Goal: Task Accomplishment & Management: Manage account settings

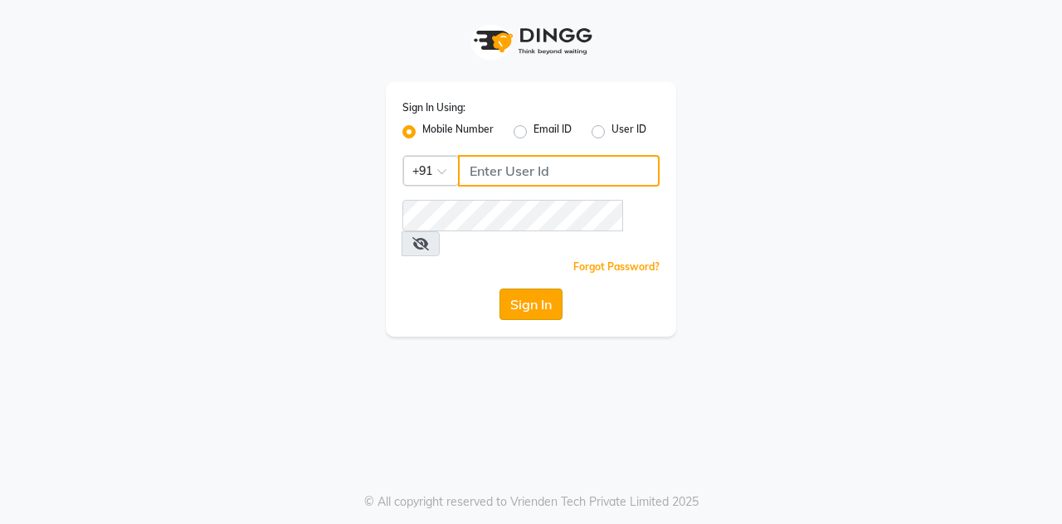
type input "7406301490"
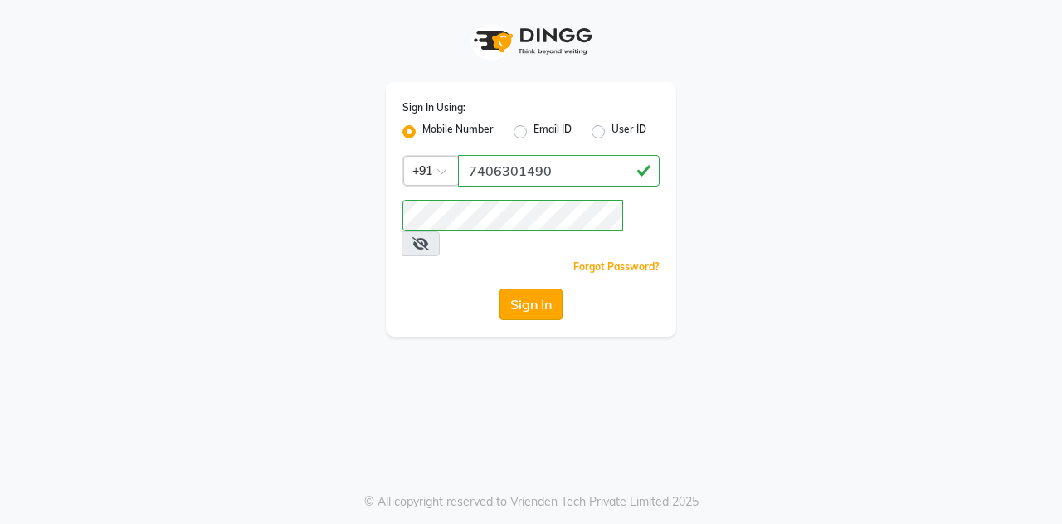
click at [515, 289] on button "Sign In" at bounding box center [531, 305] width 63 height 32
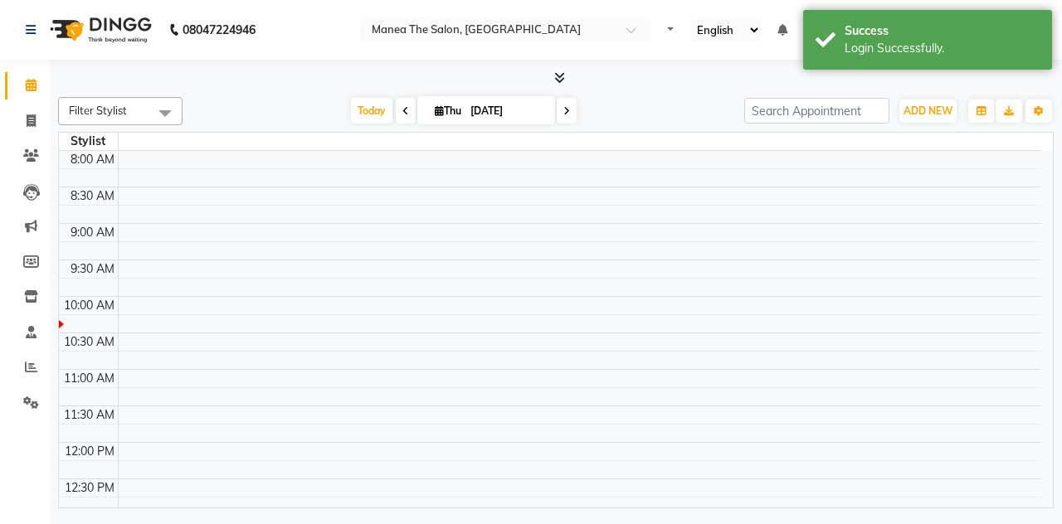
select select "en"
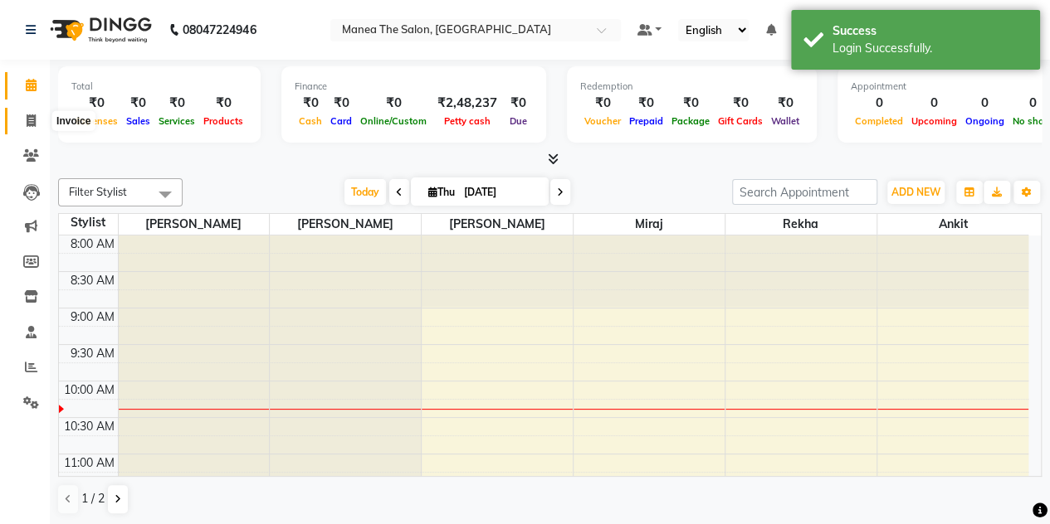
click at [30, 122] on icon at bounding box center [31, 121] width 9 height 12
select select "7688"
select select "service"
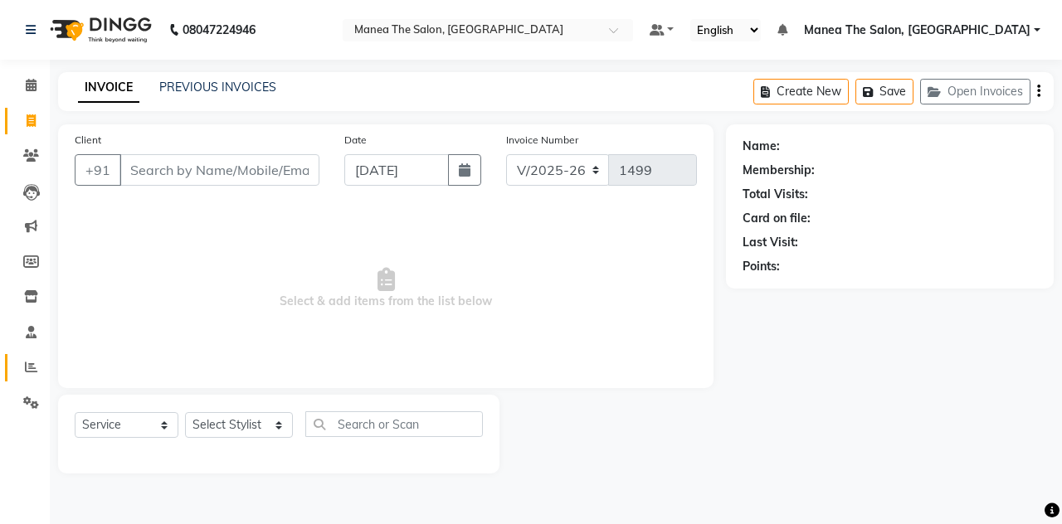
click at [30, 358] on link "Reports" at bounding box center [25, 367] width 40 height 27
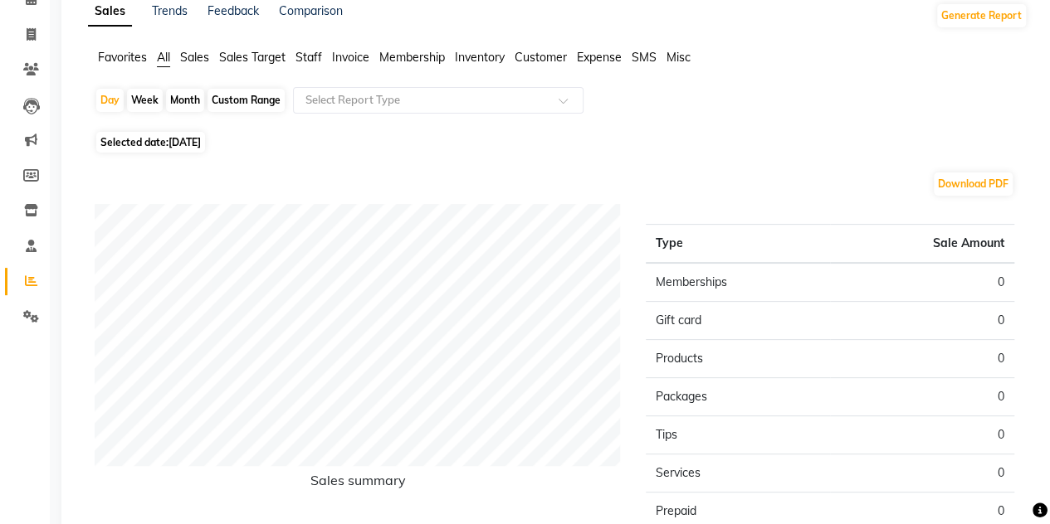
scroll to position [87, 0]
click at [182, 95] on div "Month" at bounding box center [185, 99] width 38 height 23
select select "9"
select select "2025"
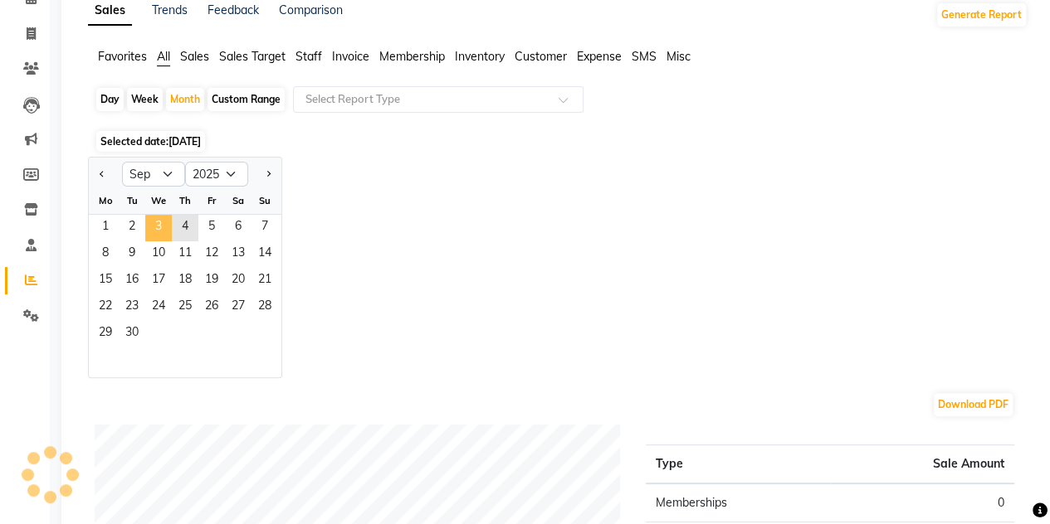
click at [157, 219] on span "3" at bounding box center [158, 228] width 27 height 27
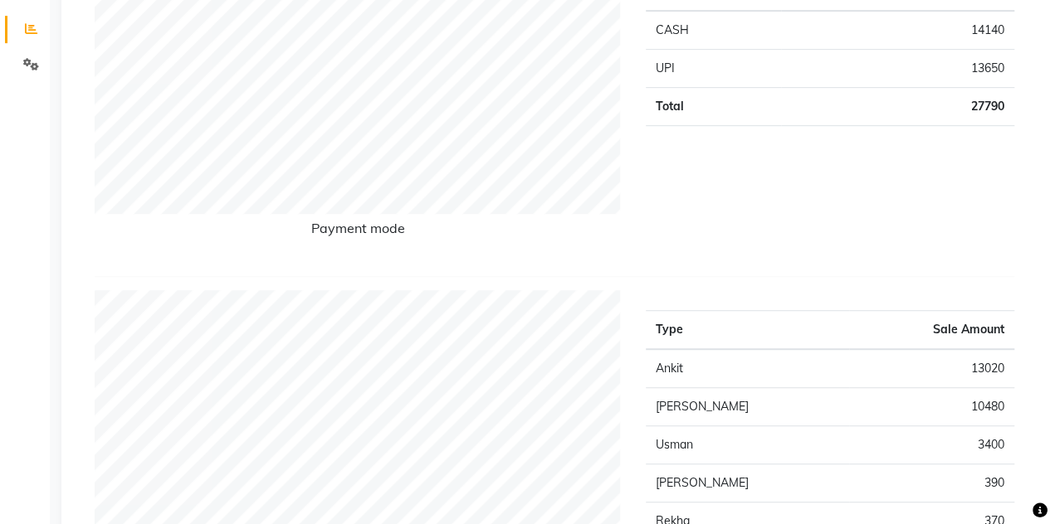
scroll to position [0, 0]
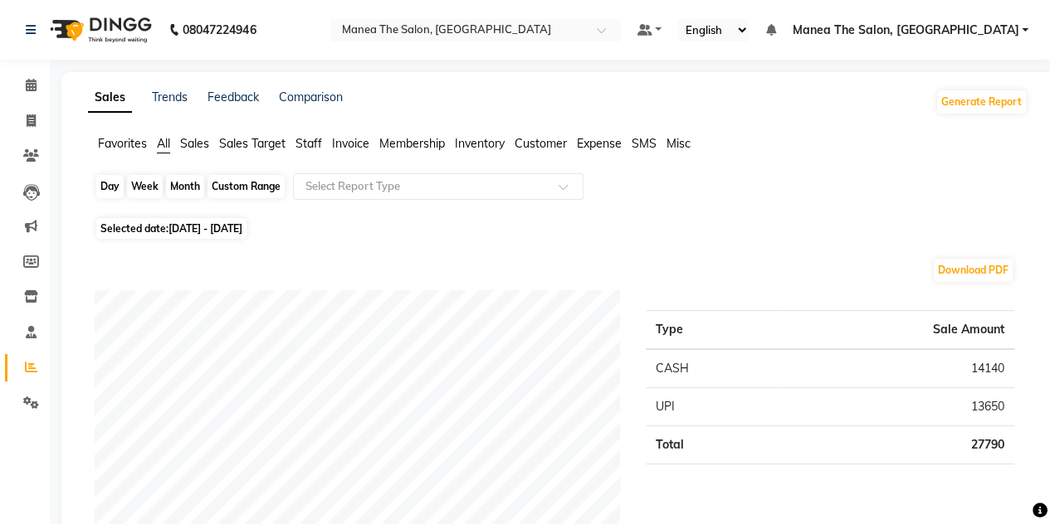
click at [188, 188] on div "Month" at bounding box center [185, 186] width 38 height 23
select select "9"
select select "2025"
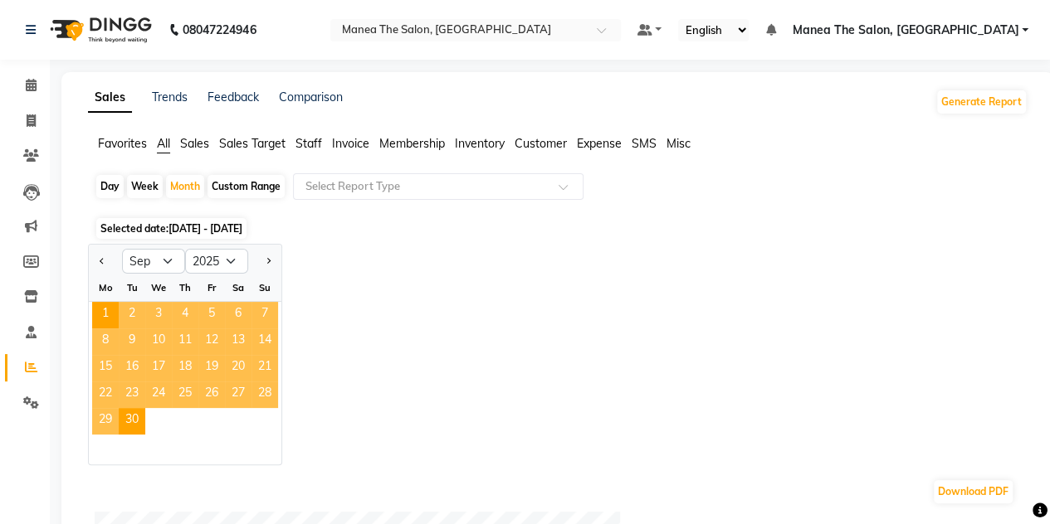
click at [187, 306] on span "4" at bounding box center [185, 315] width 27 height 27
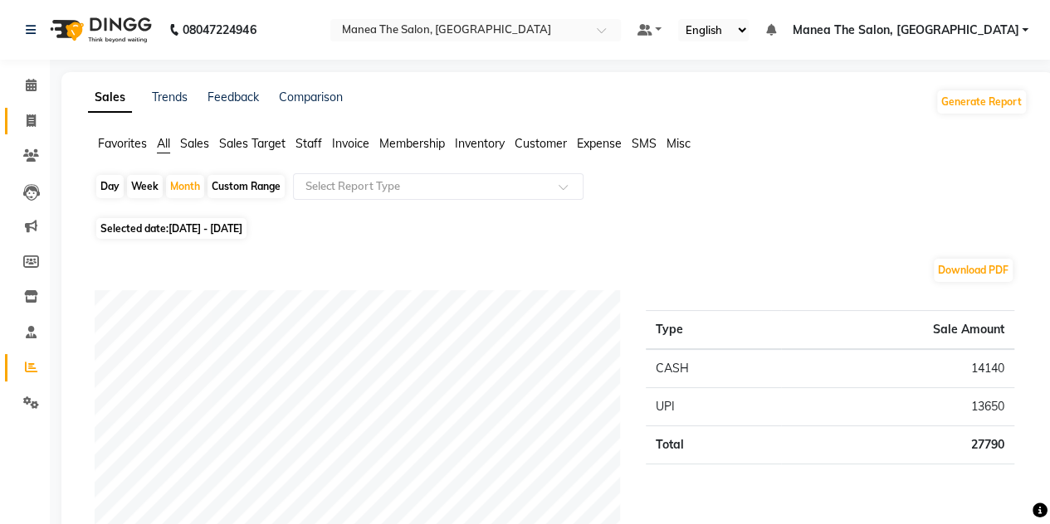
click at [31, 130] on link "Invoice" at bounding box center [25, 121] width 40 height 27
select select "service"
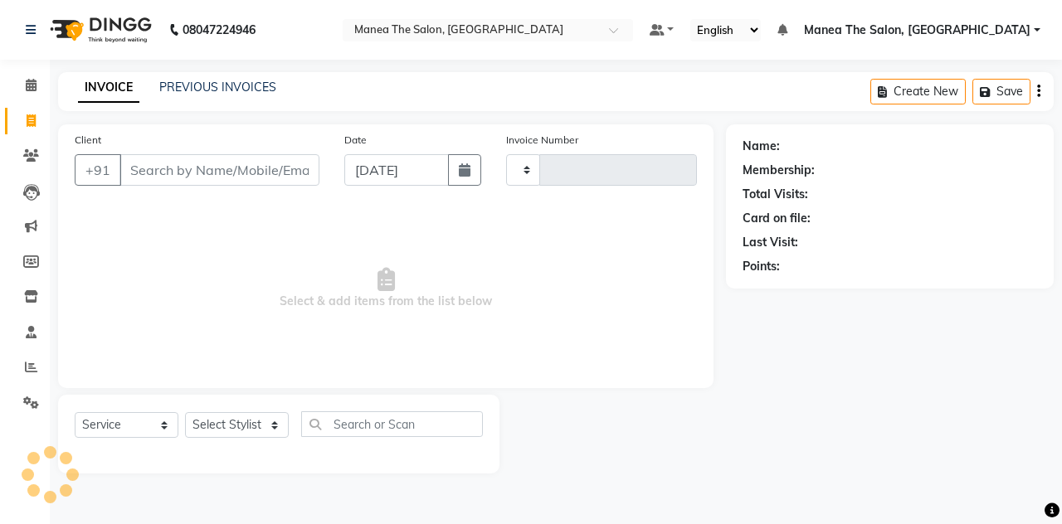
type input "1499"
select select "7688"
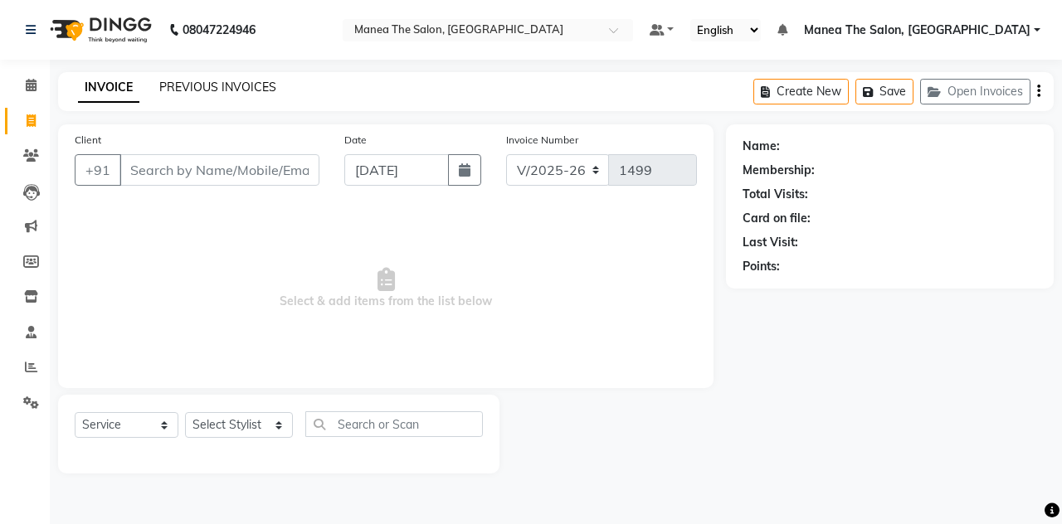
click at [191, 85] on link "PREVIOUS INVOICES" at bounding box center [217, 87] width 117 height 15
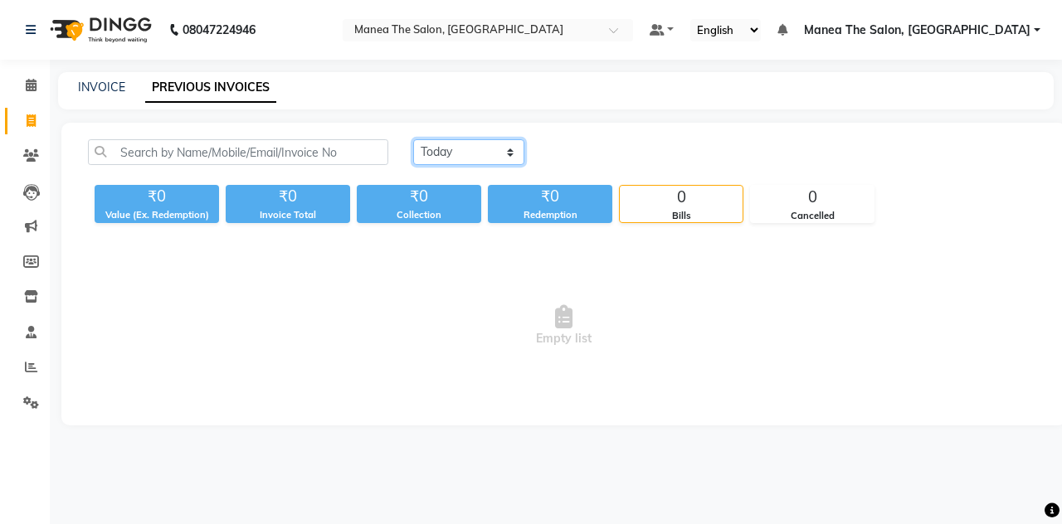
click at [498, 148] on select "Today Yesterday Custom Range" at bounding box center [468, 152] width 111 height 26
select select "yesterday"
click at [413, 139] on select "Today Yesterday Custom Range" at bounding box center [468, 152] width 111 height 26
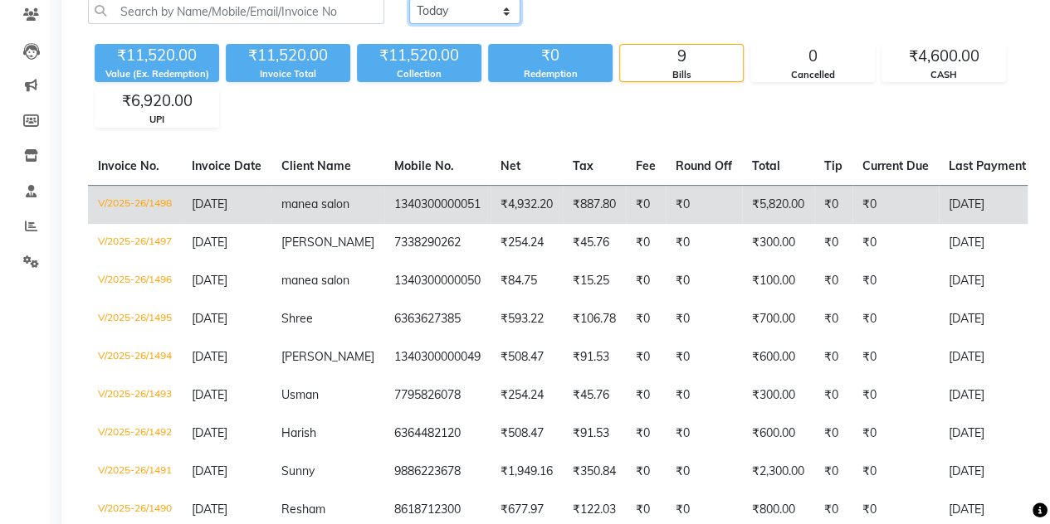
scroll to position [144, 0]
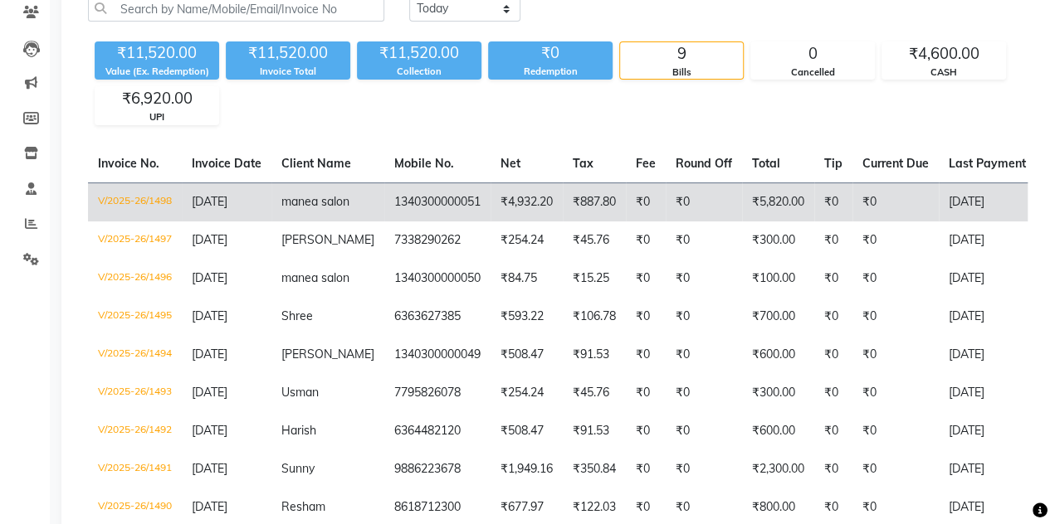
click at [626, 190] on td "₹0" at bounding box center [646, 202] width 40 height 39
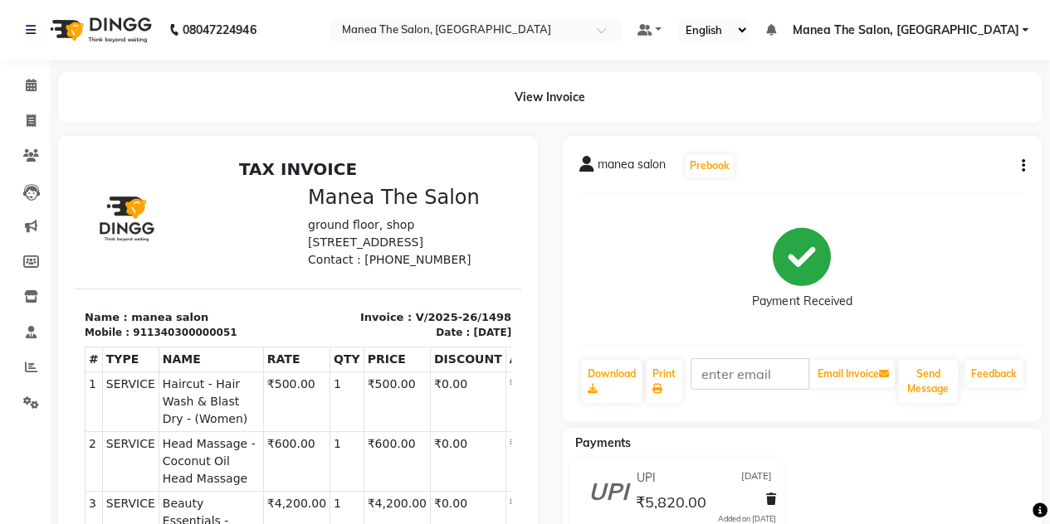
click at [1025, 163] on div "manea salon Prebook Payment Received Download Print Email Invoice Send Message …" at bounding box center [803, 278] width 480 height 285
click at [1007, 159] on div "manea salon Prebook" at bounding box center [802, 166] width 446 height 27
click at [1024, 164] on div "manea salon Prebook Payment Received Download Print Email Invoice Send Message …" at bounding box center [803, 278] width 480 height 285
click at [1019, 162] on button "button" at bounding box center [1020, 166] width 10 height 17
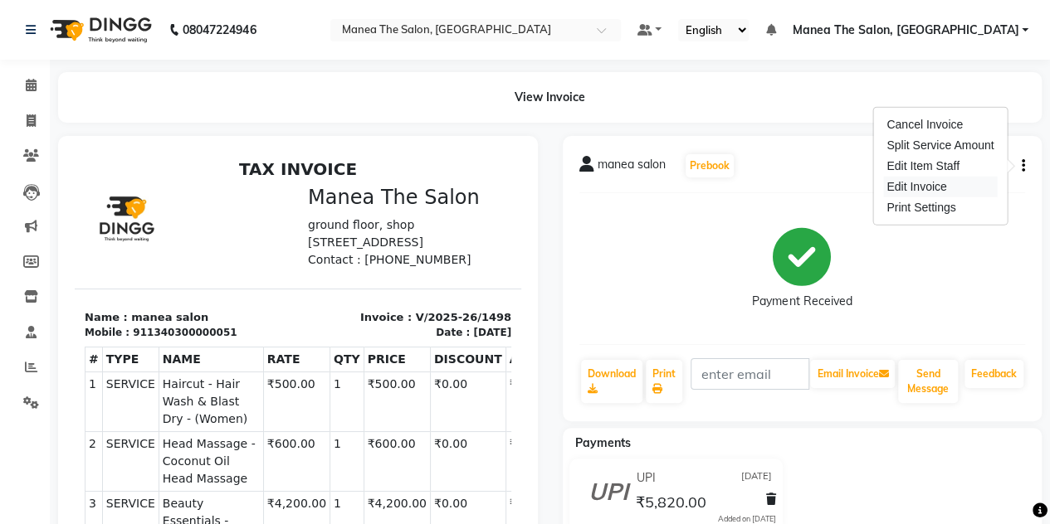
click at [921, 188] on div "Edit Invoice" at bounding box center [940, 187] width 114 height 21
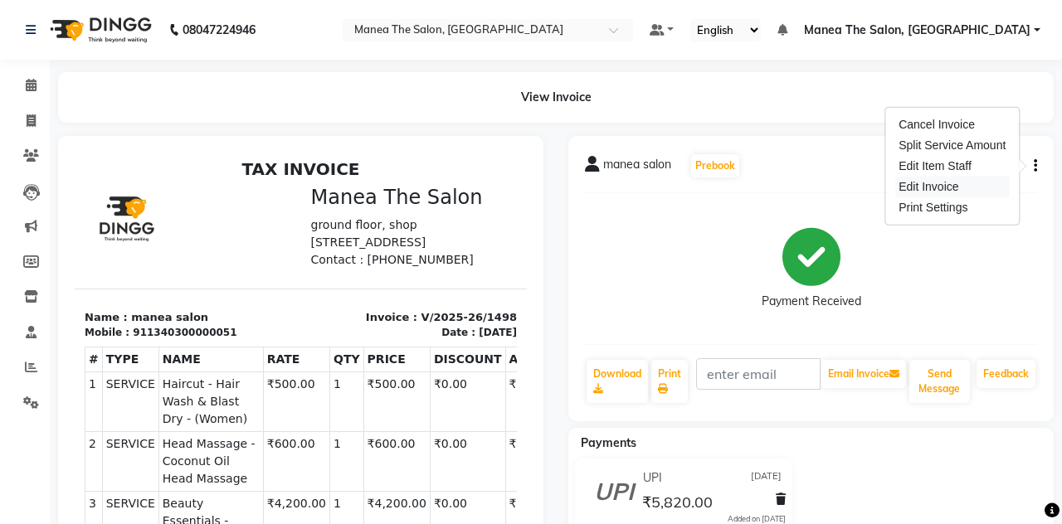
select select "service"
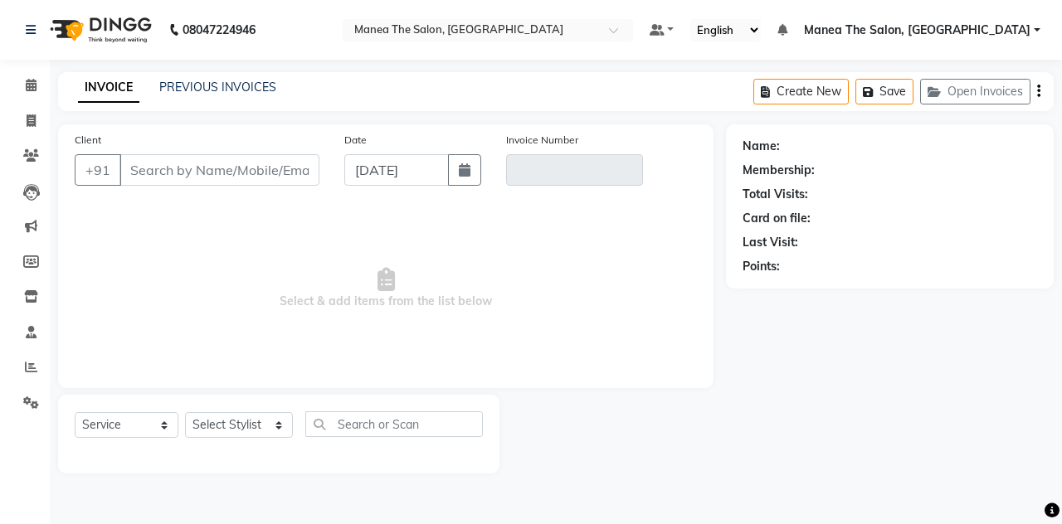
type input "1340300000051"
type input "V/2025-26/1498"
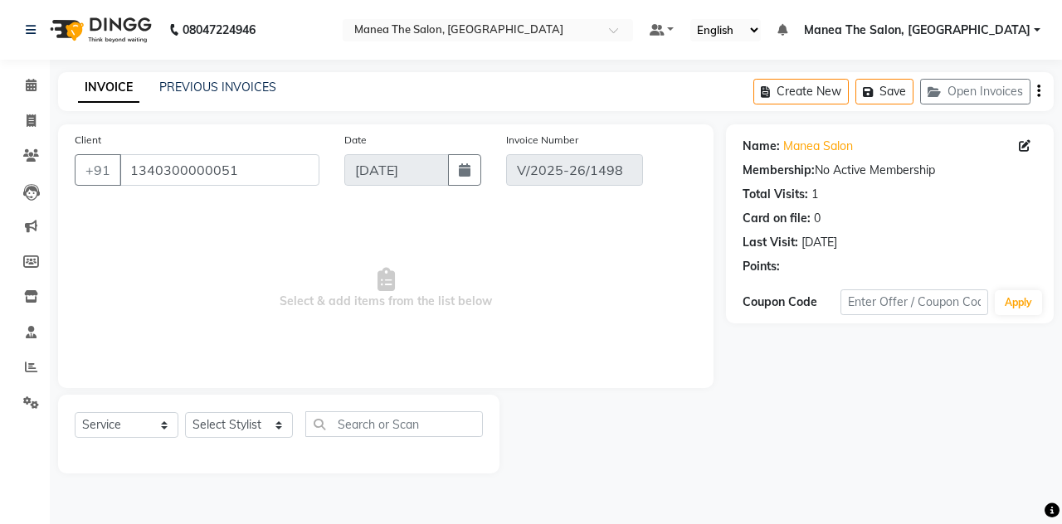
type input "[DATE]"
select select "select"
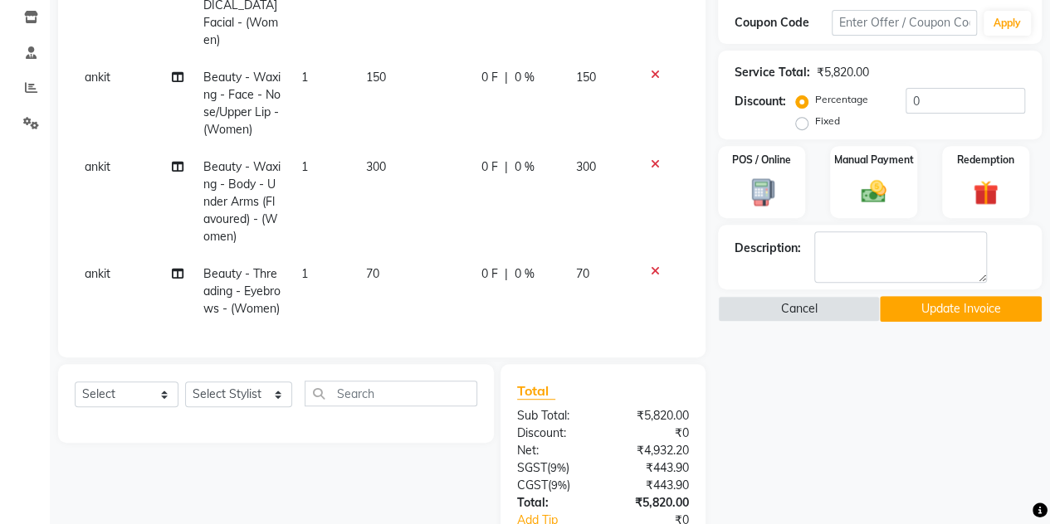
scroll to position [281, 0]
click at [173, 267] on icon at bounding box center [178, 273] width 12 height 12
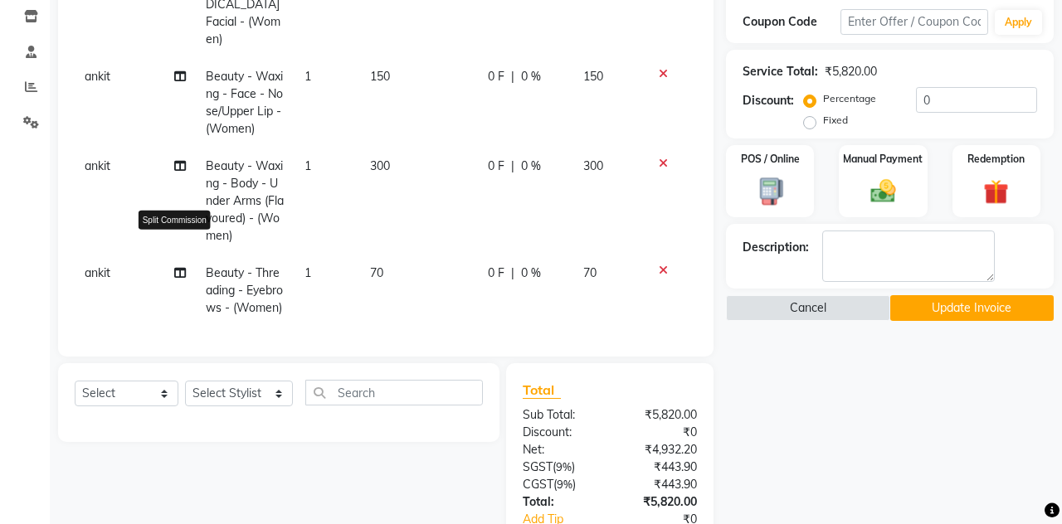
select select "89010"
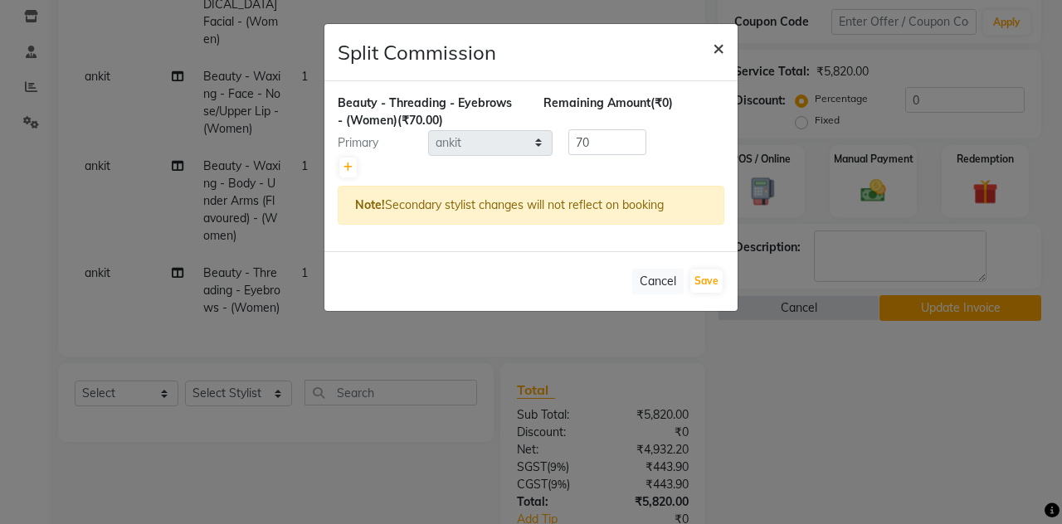
click at [719, 44] on span "×" at bounding box center [719, 47] width 12 height 25
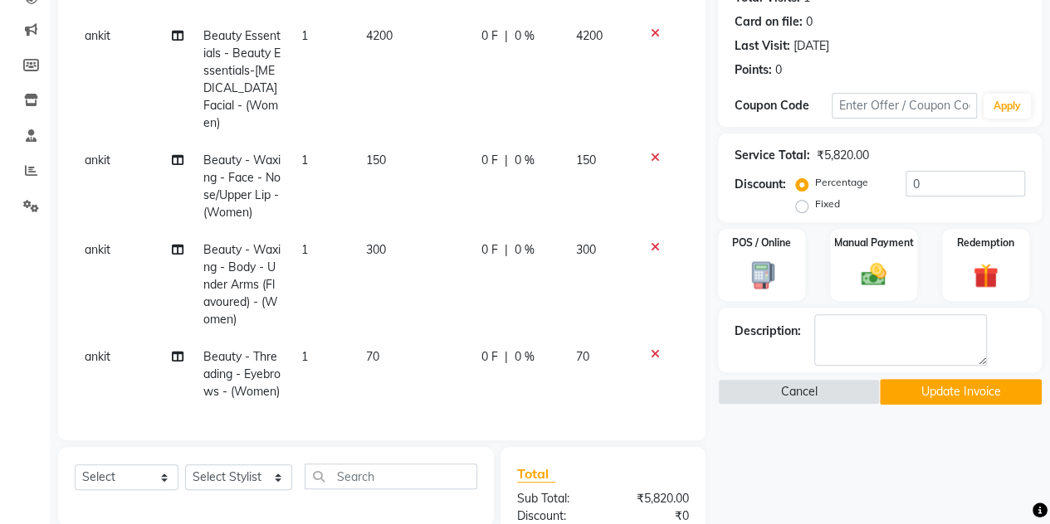
scroll to position [202, 0]
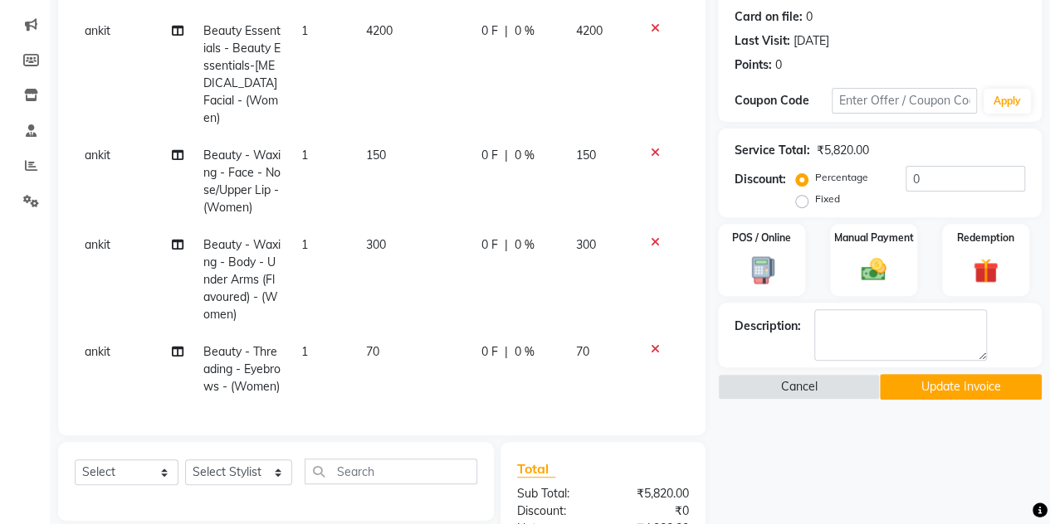
click at [646, 344] on div at bounding box center [661, 350] width 35 height 12
click at [651, 344] on icon at bounding box center [655, 350] width 9 height 12
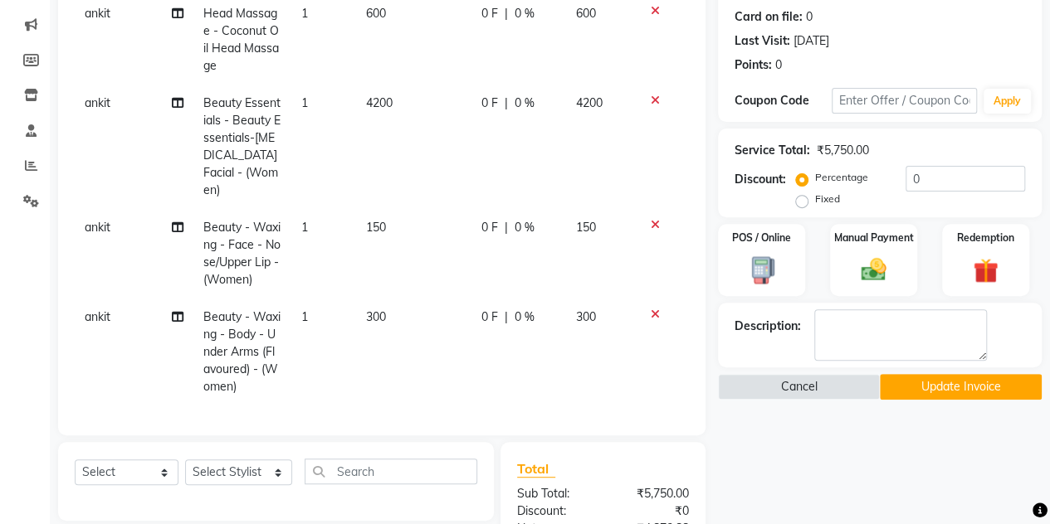
scroll to position [162, 0]
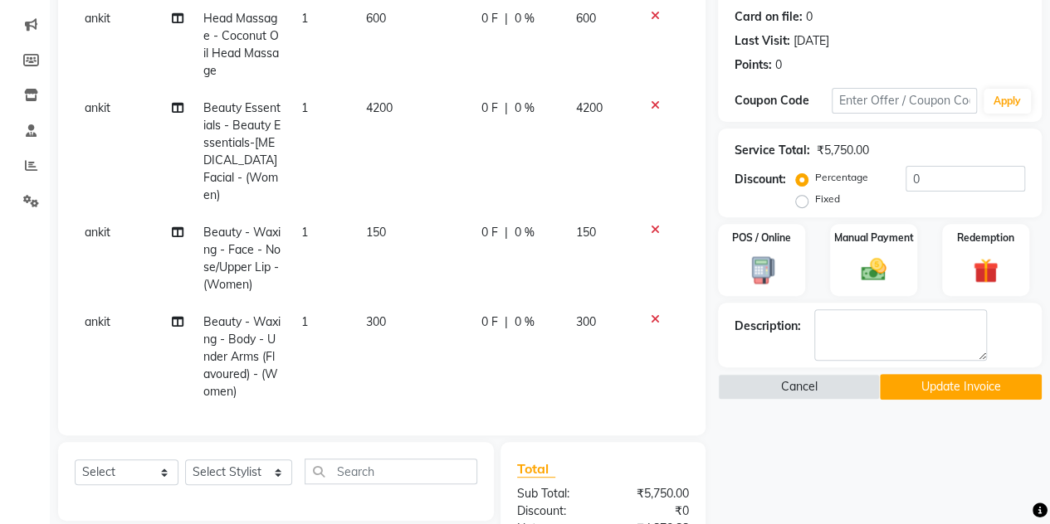
click at [651, 314] on icon at bounding box center [655, 320] width 9 height 12
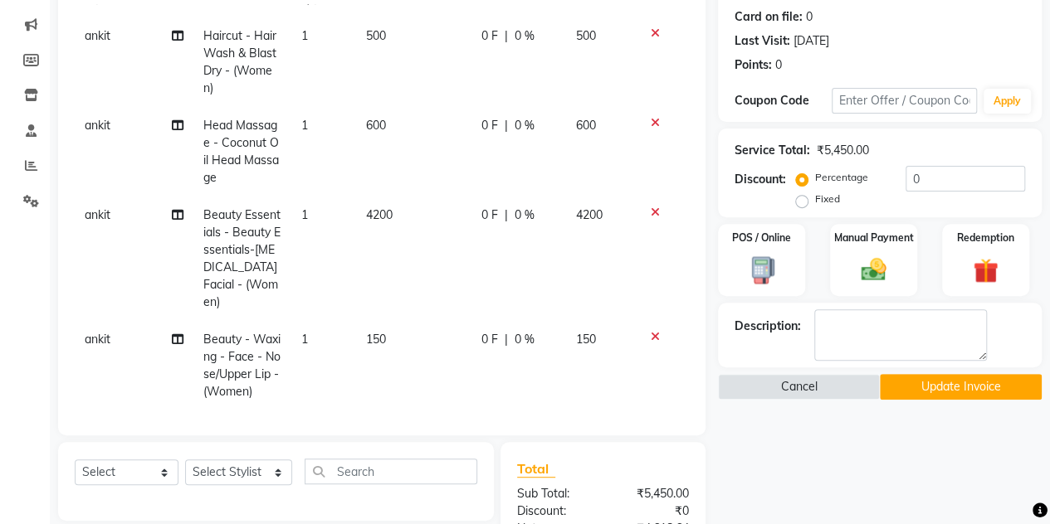
click at [651, 208] on icon at bounding box center [655, 213] width 9 height 12
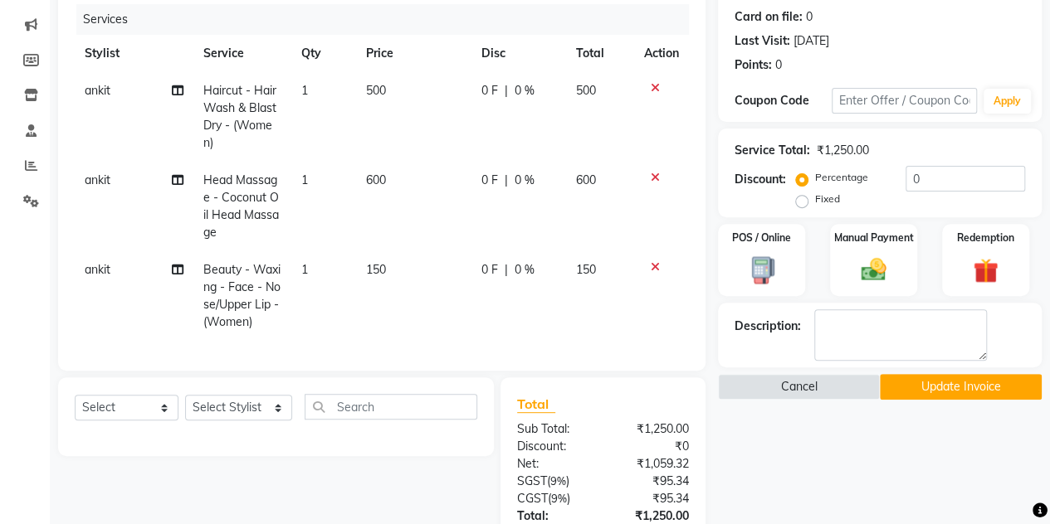
scroll to position [0, 0]
click at [655, 267] on icon at bounding box center [655, 267] width 9 height 12
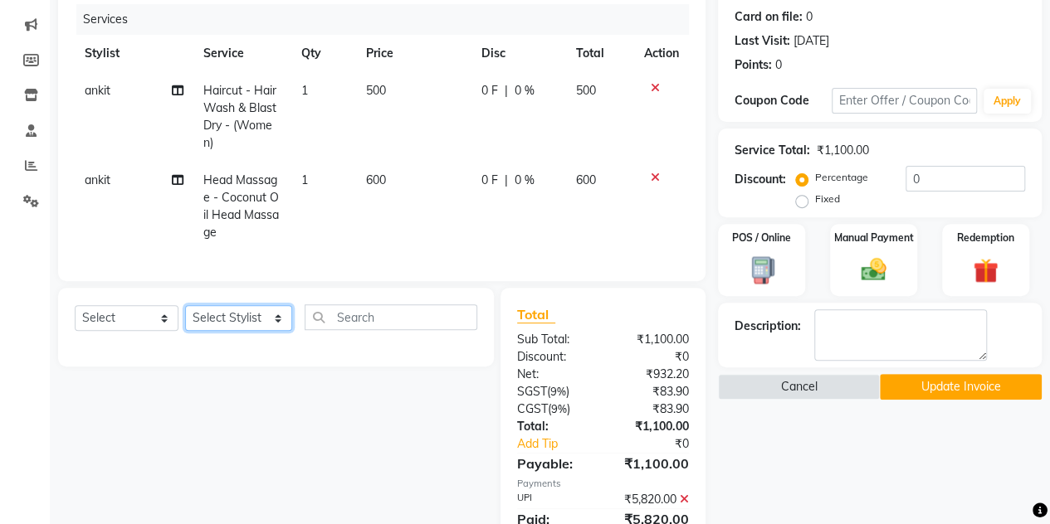
click at [282, 328] on select "Select Stylist aalam mahfuz [PERSON_NAME] [PERSON_NAME] The Salon, [GEOGRAPHIC_…" at bounding box center [238, 318] width 107 height 26
select select "89011"
click at [185, 318] on select "Select Stylist aalam mahfuz [PERSON_NAME] [PERSON_NAME] The Salon, [GEOGRAPHIC_…" at bounding box center [238, 318] width 107 height 26
click at [371, 330] on input "text" at bounding box center [391, 318] width 173 height 26
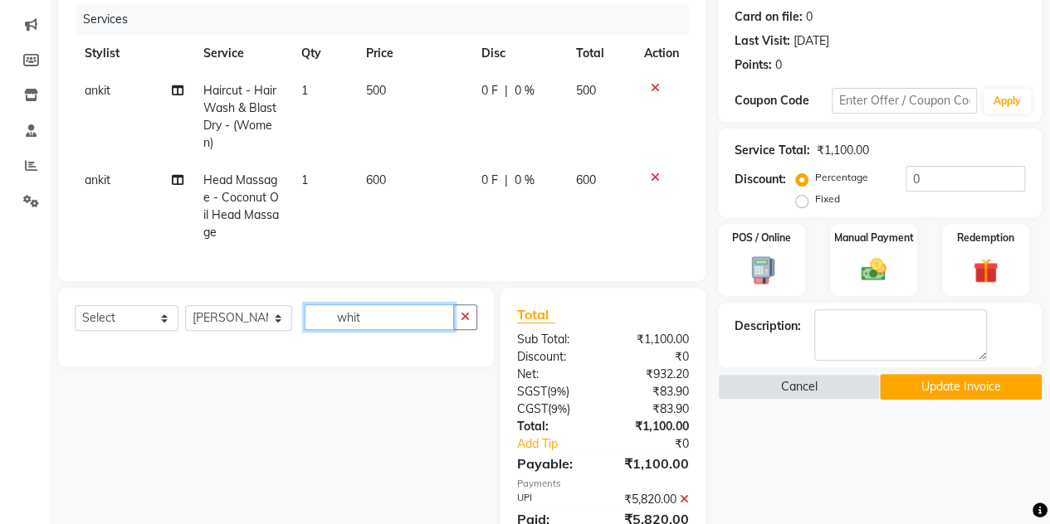
type input "whit"
click at [172, 330] on select "Select Service Product Membership Package Voucher Prepaid Gift Card" at bounding box center [127, 318] width 104 height 26
select select "service"
click at [75, 318] on select "Select Service Product Membership Package Voucher Prepaid Gift Card" at bounding box center [127, 318] width 104 height 26
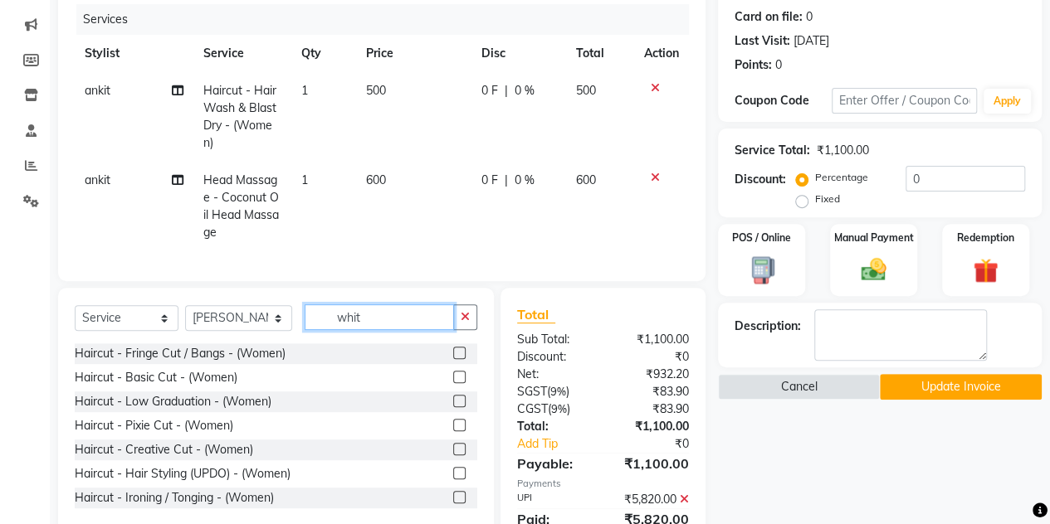
click at [398, 327] on input "whit" at bounding box center [379, 318] width 149 height 26
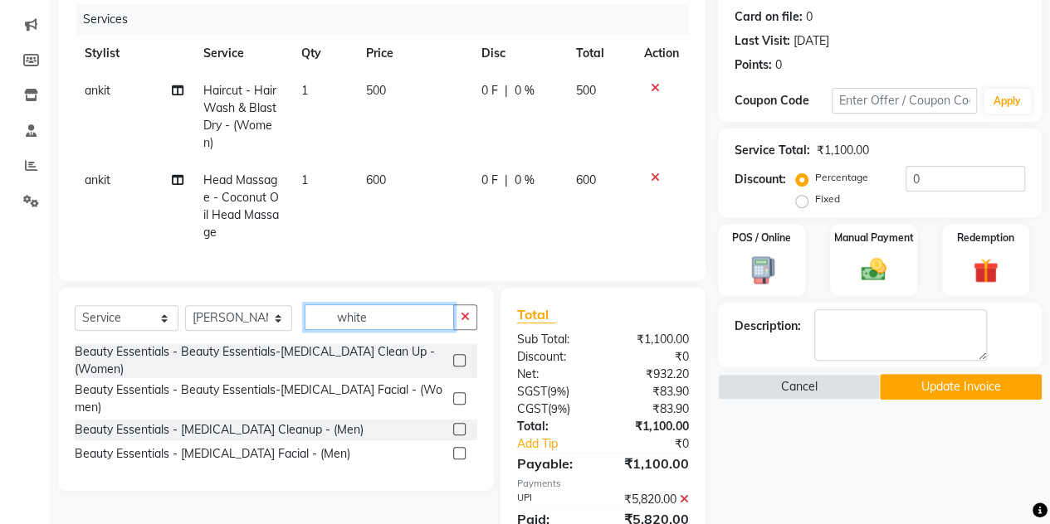
type input "white"
click at [461, 402] on label at bounding box center [459, 399] width 12 height 12
click at [461, 402] on input "checkbox" at bounding box center [458, 399] width 11 height 11
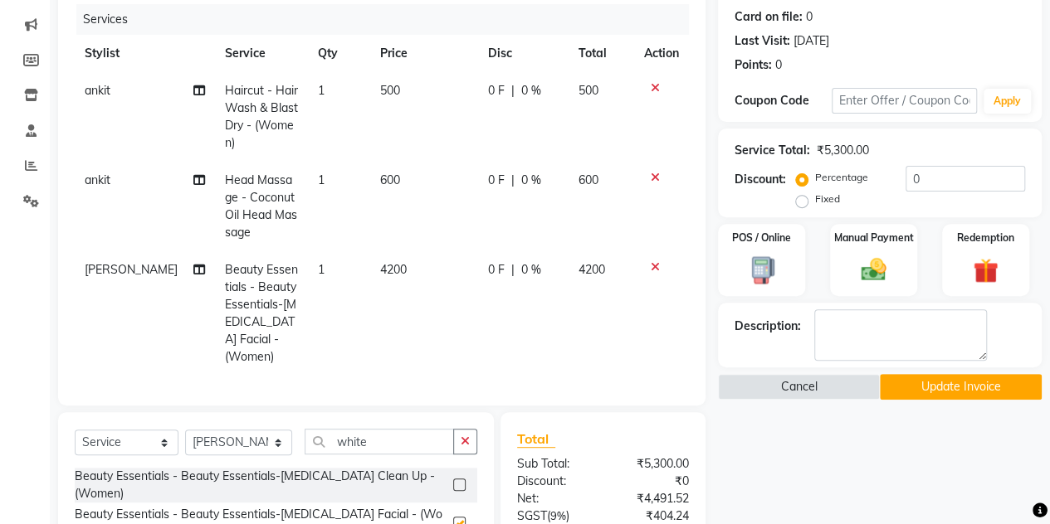
checkbox input "false"
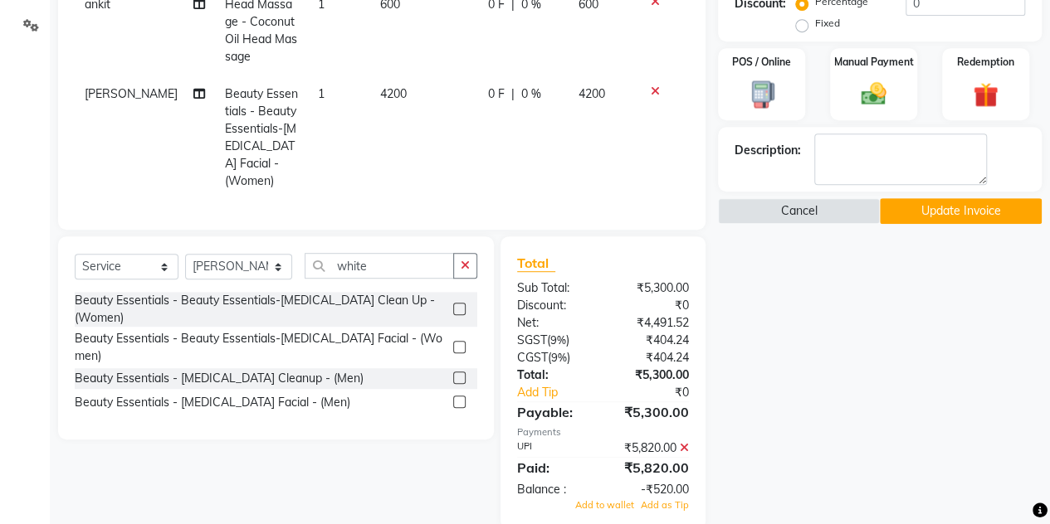
scroll to position [383, 0]
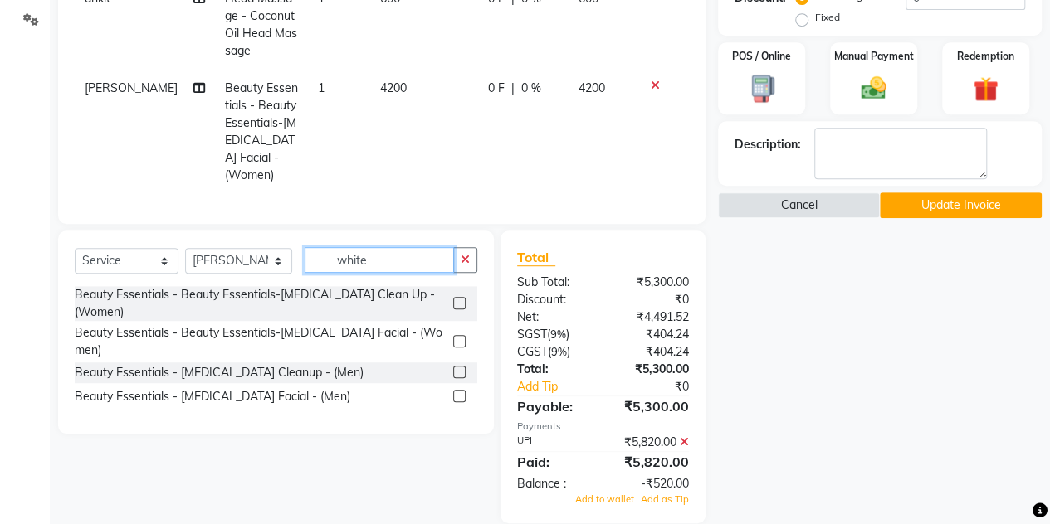
click at [395, 260] on input "white" at bounding box center [379, 260] width 149 height 26
type input "w"
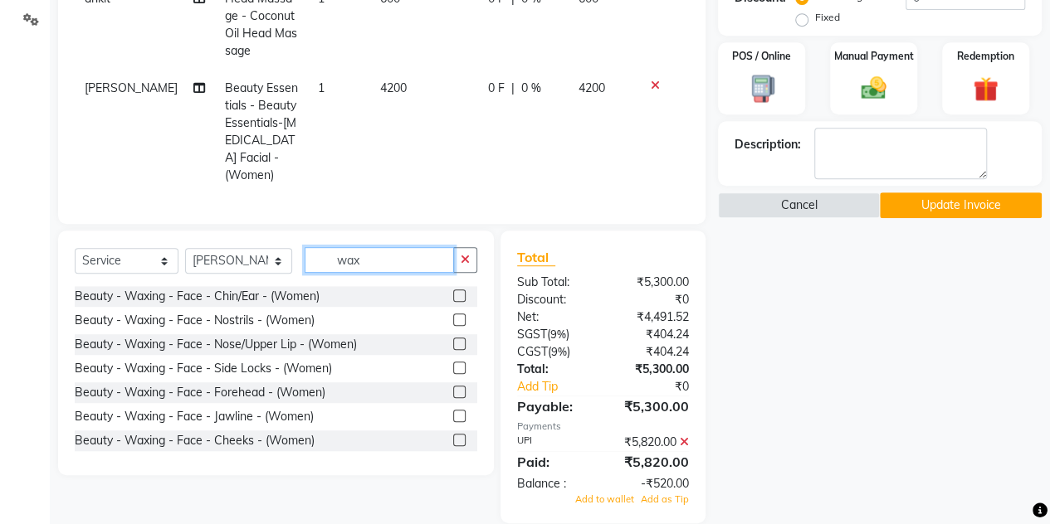
type input "wax"
click at [453, 338] on label at bounding box center [459, 344] width 12 height 12
click at [453, 339] on input "checkbox" at bounding box center [458, 344] width 11 height 11
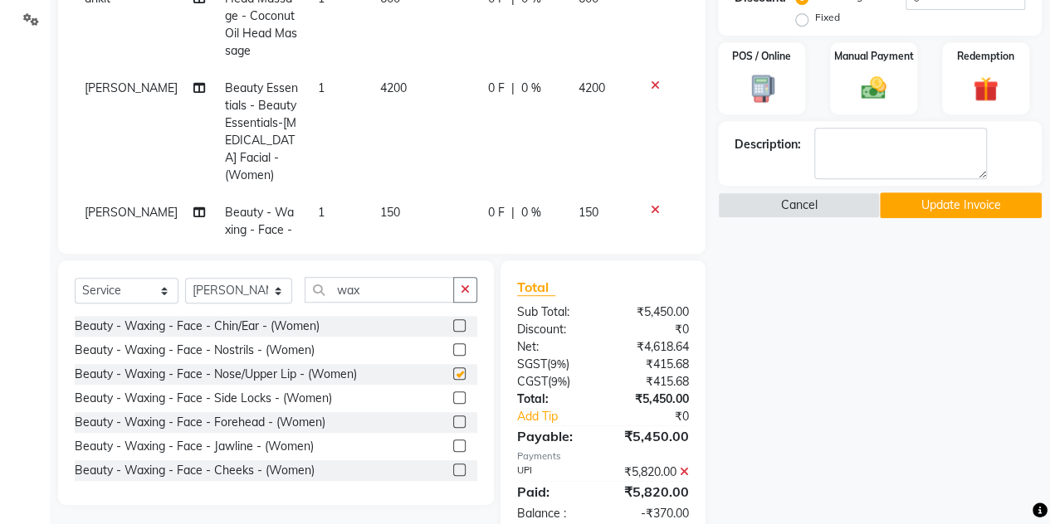
checkbox input "false"
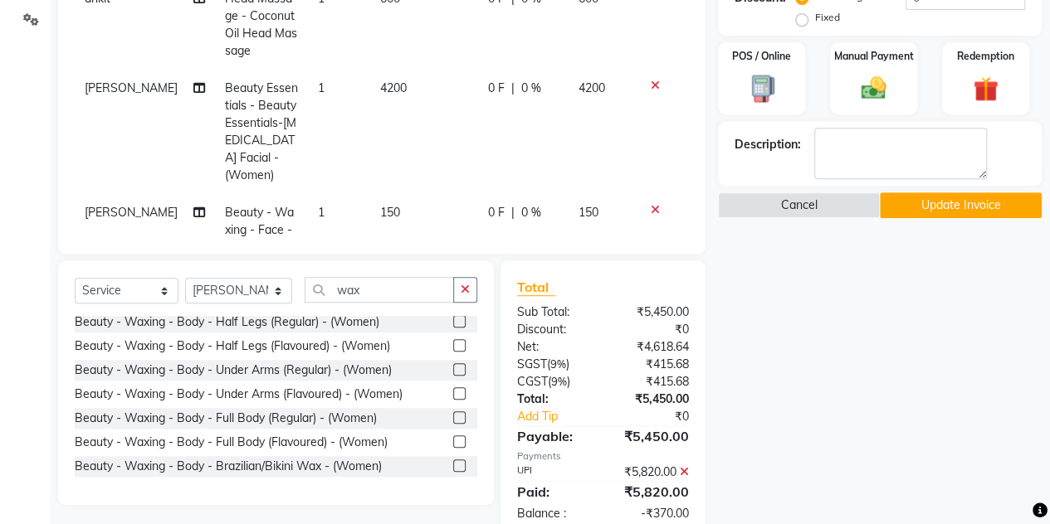
scroll to position [347, 0]
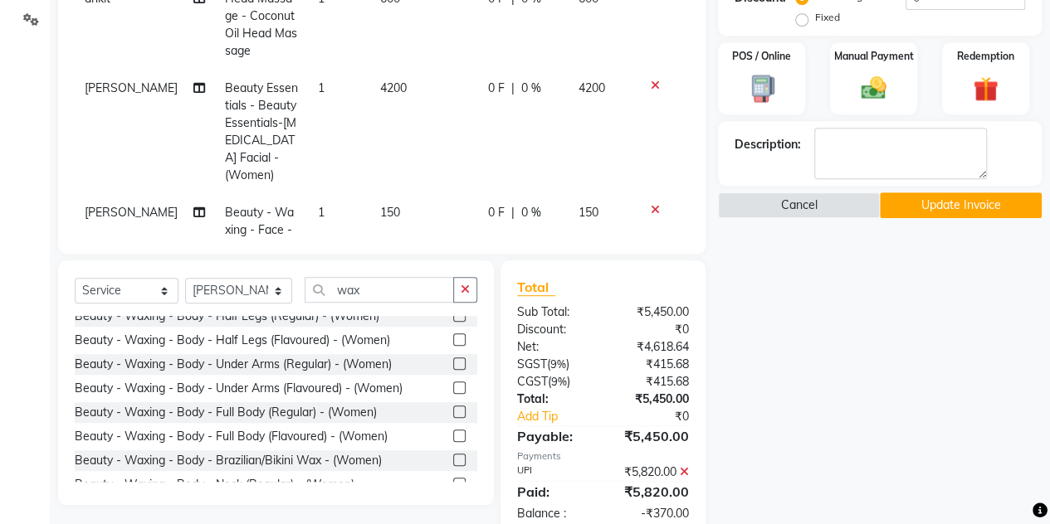
click at [453, 385] on label at bounding box center [459, 388] width 12 height 12
click at [453, 385] on input "checkbox" at bounding box center [458, 388] width 11 height 11
checkbox input "false"
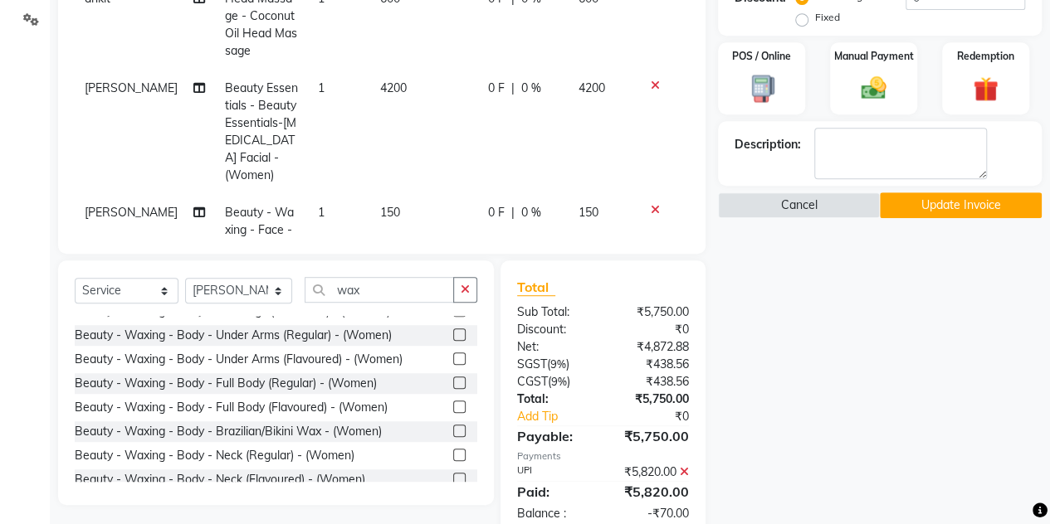
scroll to position [387, 0]
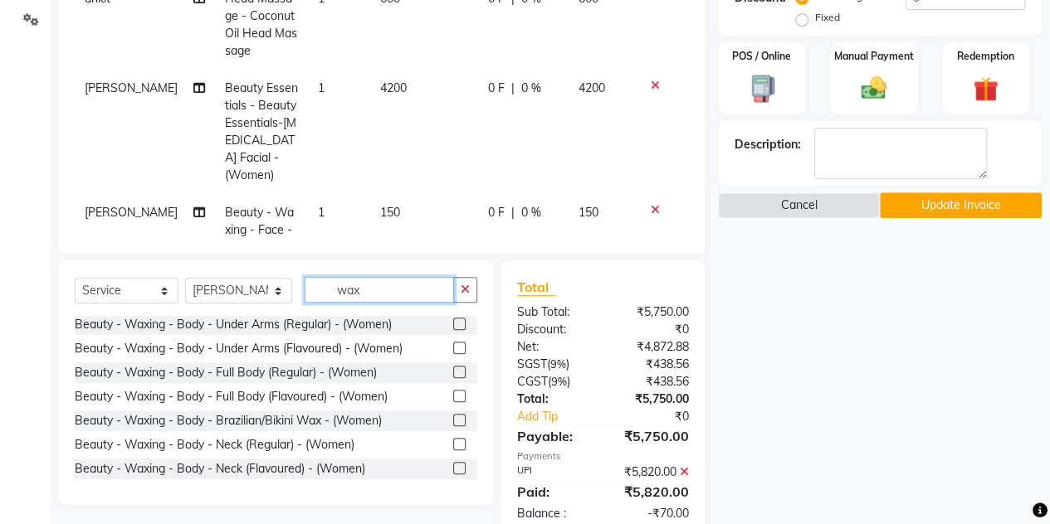
click at [385, 290] on input "wax" at bounding box center [379, 290] width 149 height 26
type input "w"
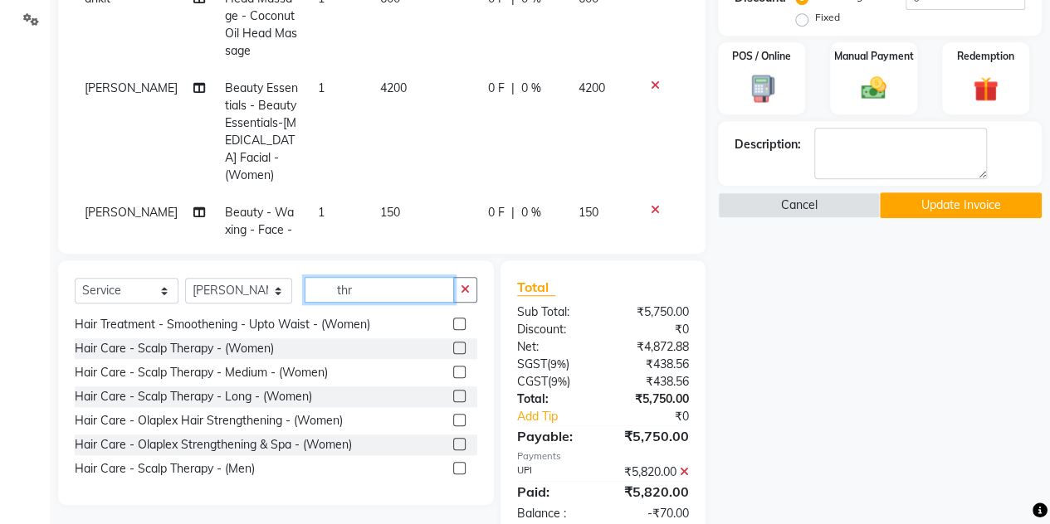
scroll to position [27, 0]
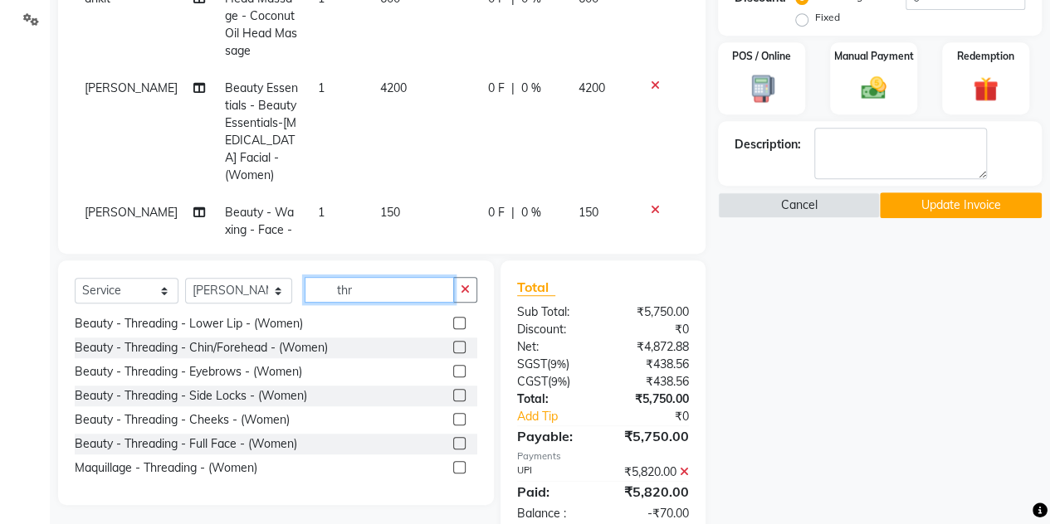
type input "thr"
click at [453, 368] on label at bounding box center [459, 371] width 12 height 12
click at [453, 368] on input "checkbox" at bounding box center [458, 372] width 11 height 11
checkbox input "false"
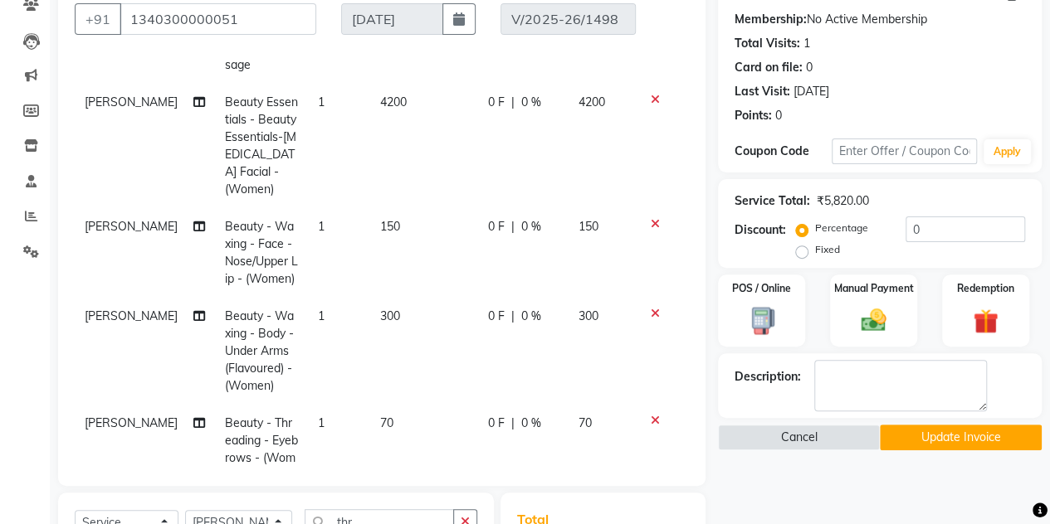
scroll to position [251, 0]
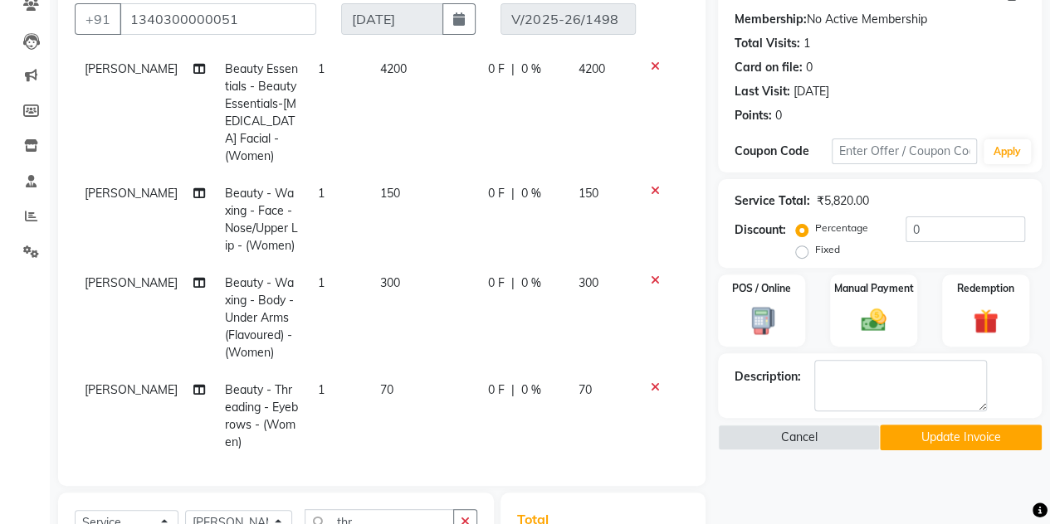
click at [951, 432] on button "Update Invoice" at bounding box center [961, 438] width 162 height 26
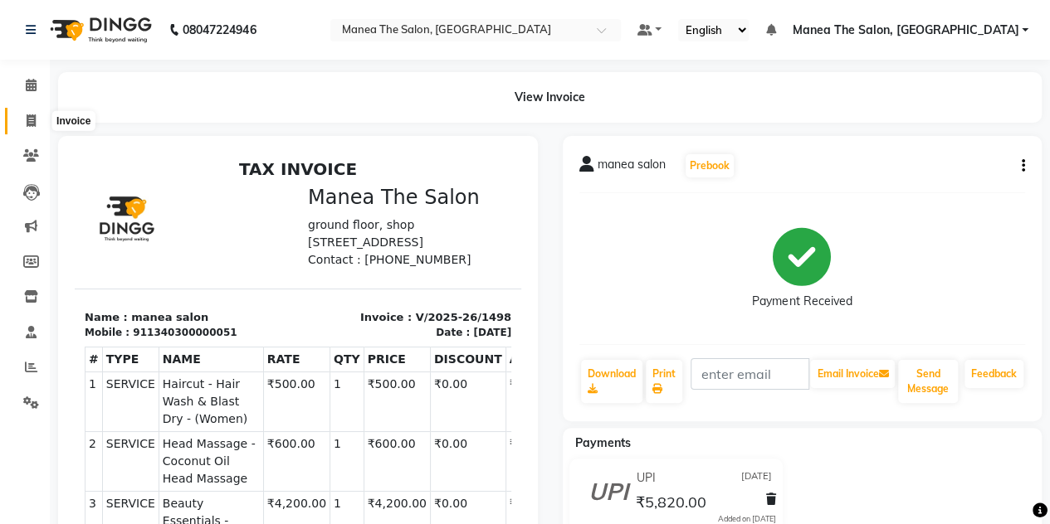
click at [32, 124] on icon at bounding box center [31, 121] width 9 height 12
select select "service"
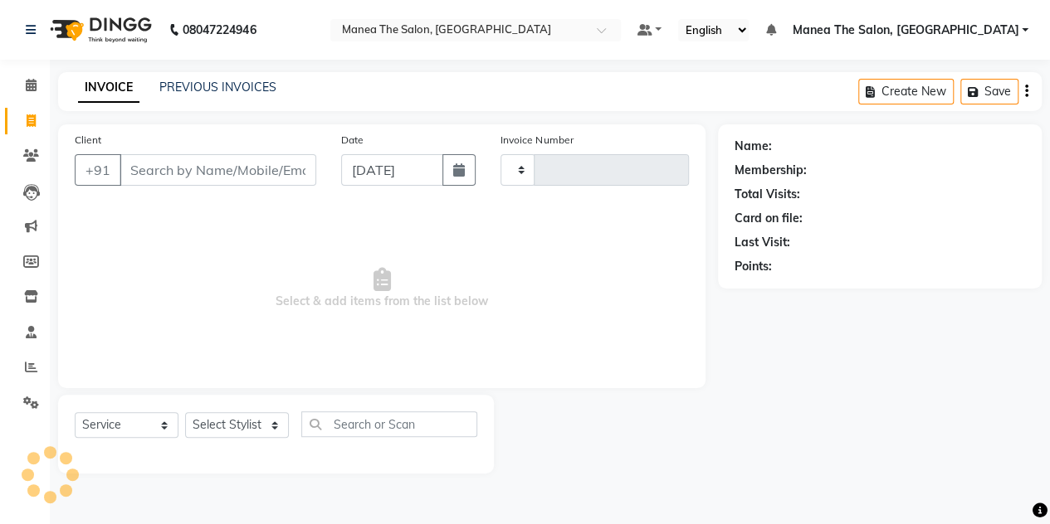
type input "1499"
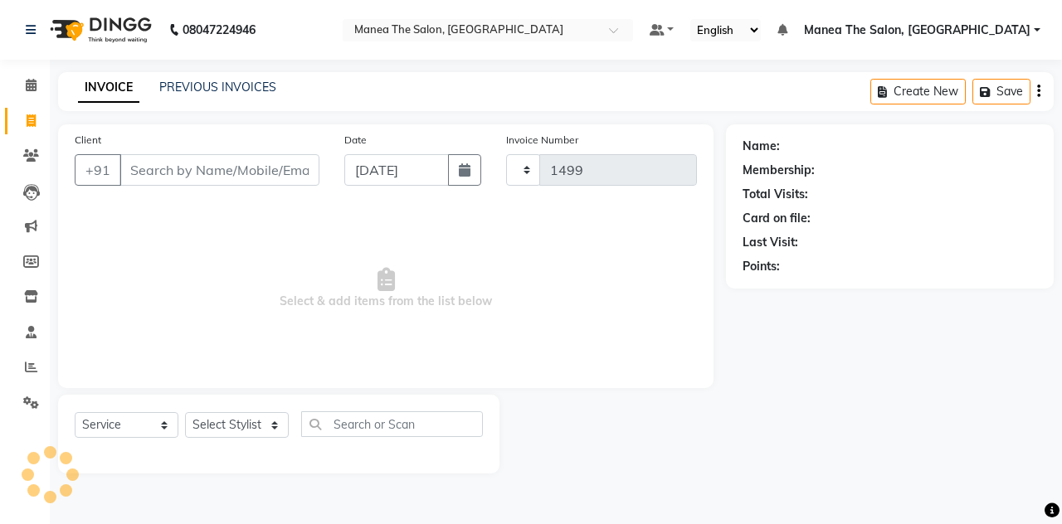
select select "7688"
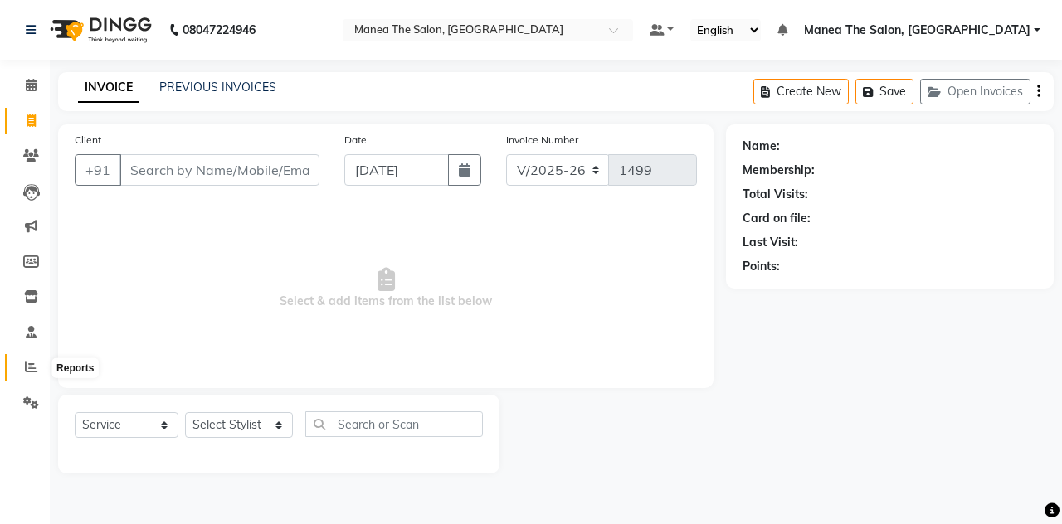
click at [31, 370] on icon at bounding box center [31, 367] width 12 height 12
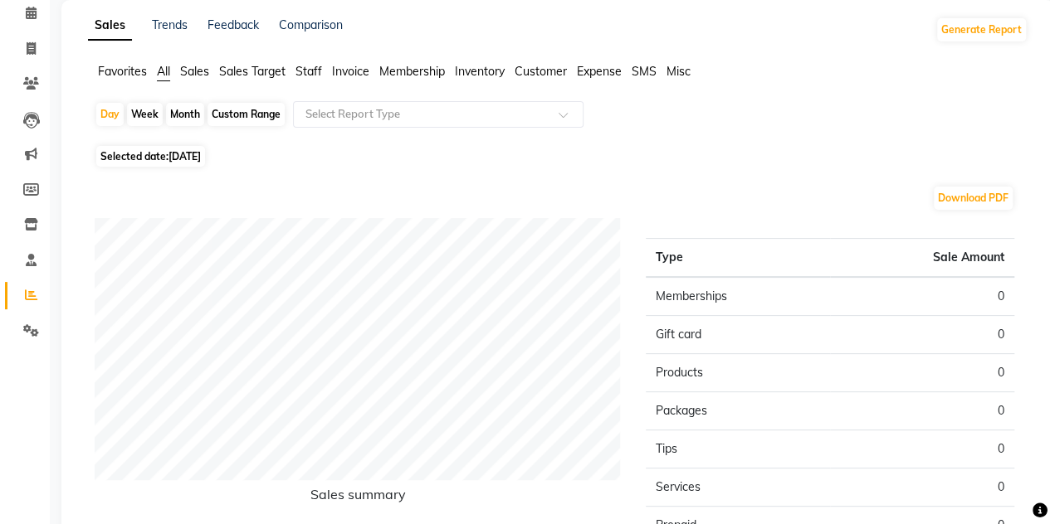
scroll to position [73, 0]
click at [188, 110] on div "Month" at bounding box center [185, 113] width 38 height 23
select select "9"
select select "2025"
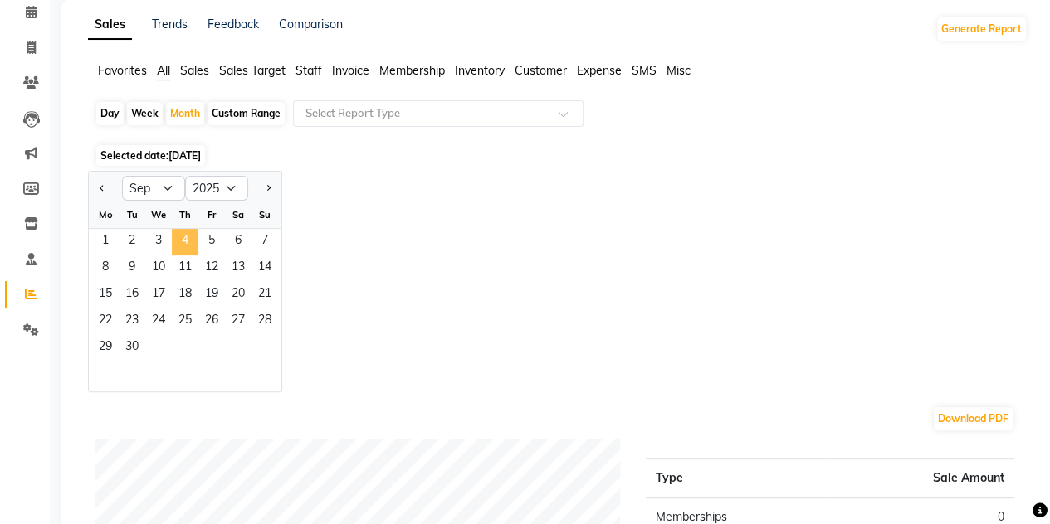
click at [184, 240] on span "4" at bounding box center [185, 242] width 27 height 27
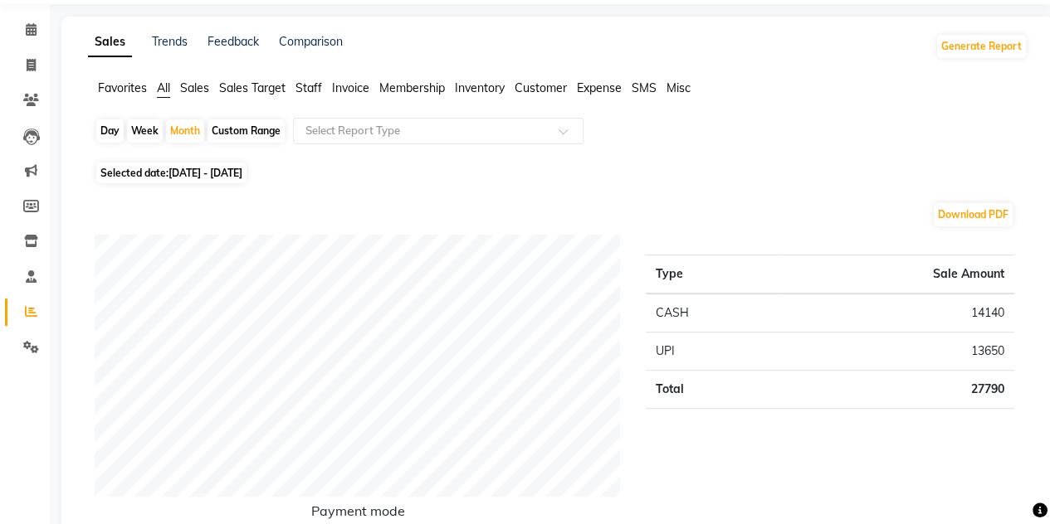
scroll to position [52, 0]
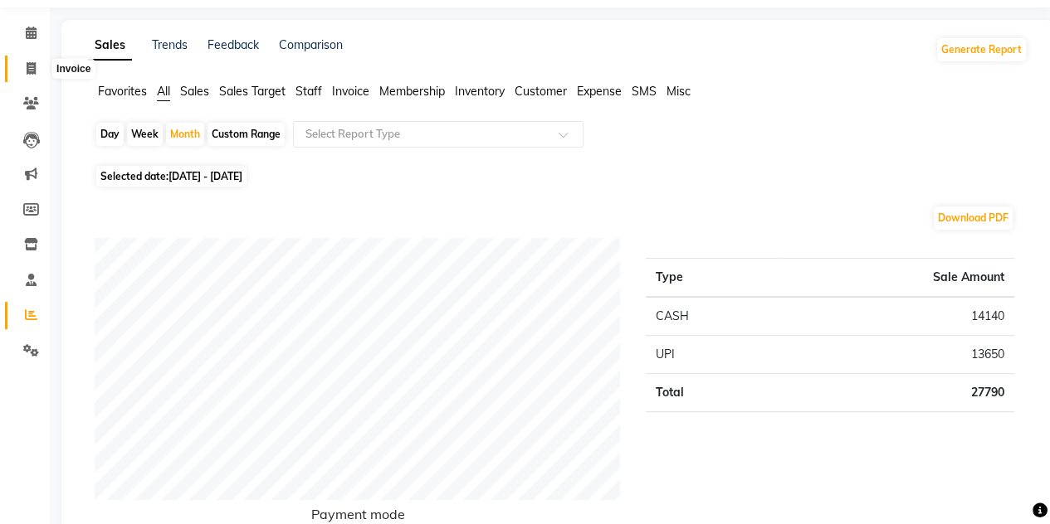
click at [28, 72] on icon at bounding box center [31, 68] width 9 height 12
select select "service"
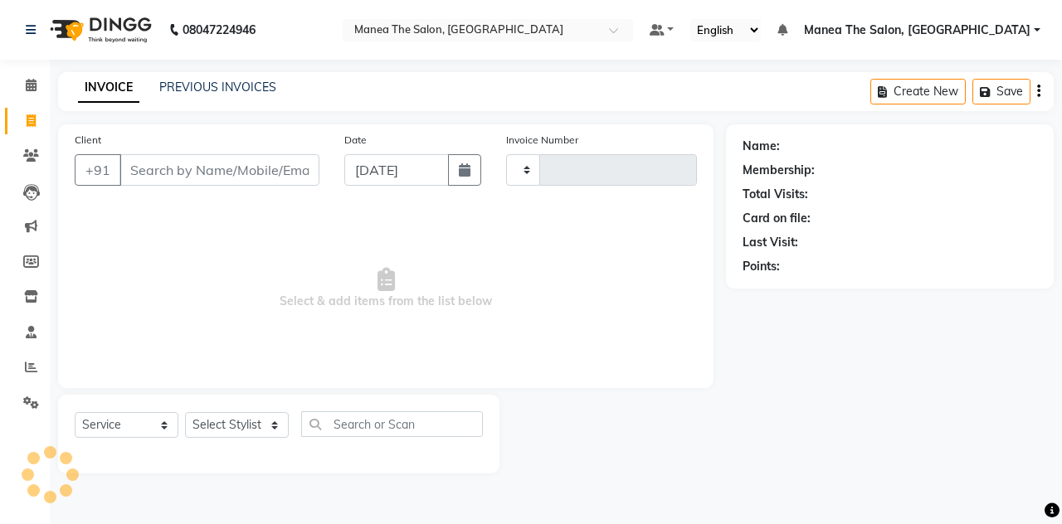
type input "1499"
select select "7688"
